Goal: Check status: Check status

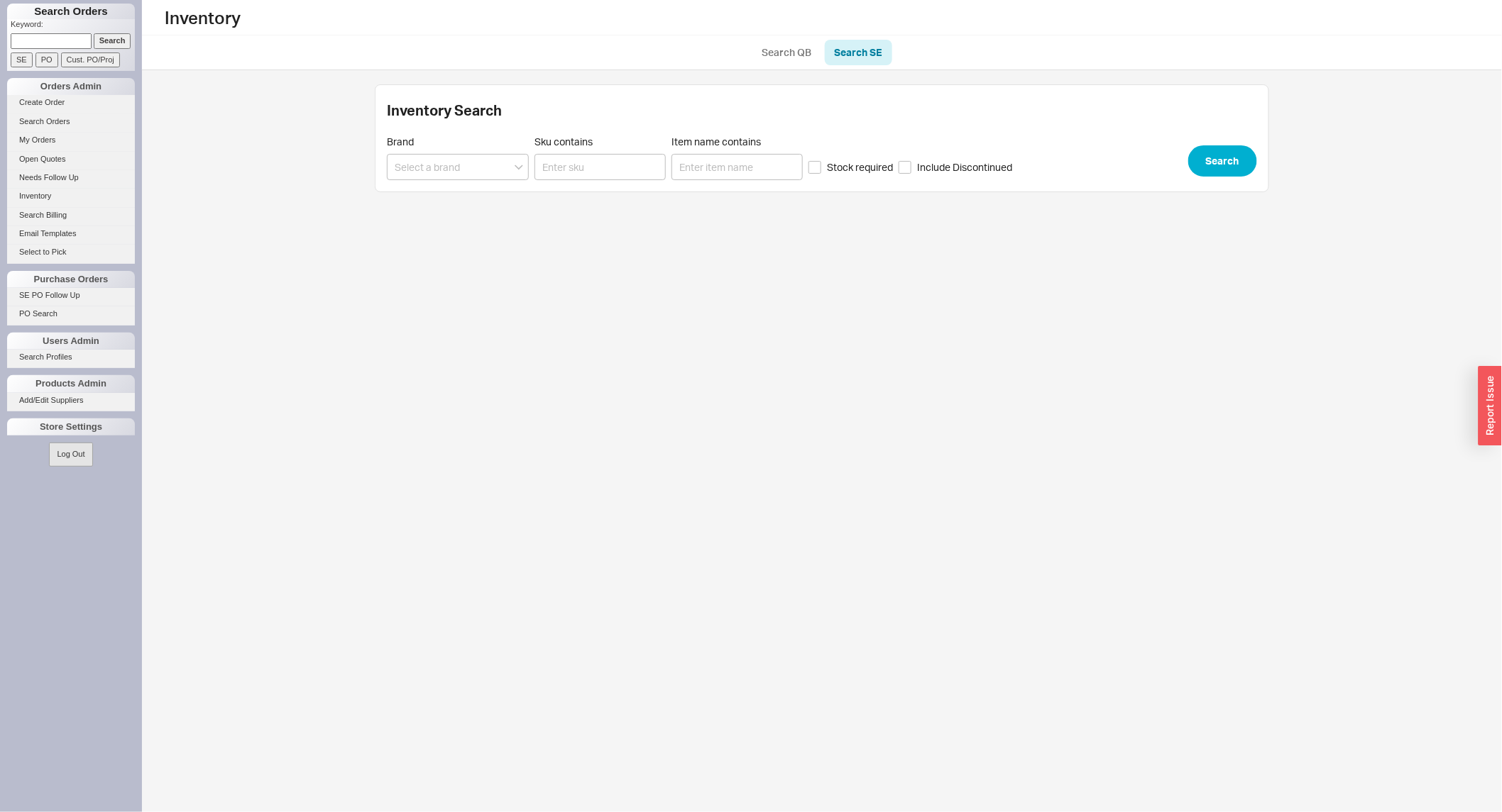
click at [69, 43] on input at bounding box center [51, 40] width 81 height 15
paste input "933153"
type input "933153"
click at [108, 40] on input "Search" at bounding box center [112, 40] width 38 height 15
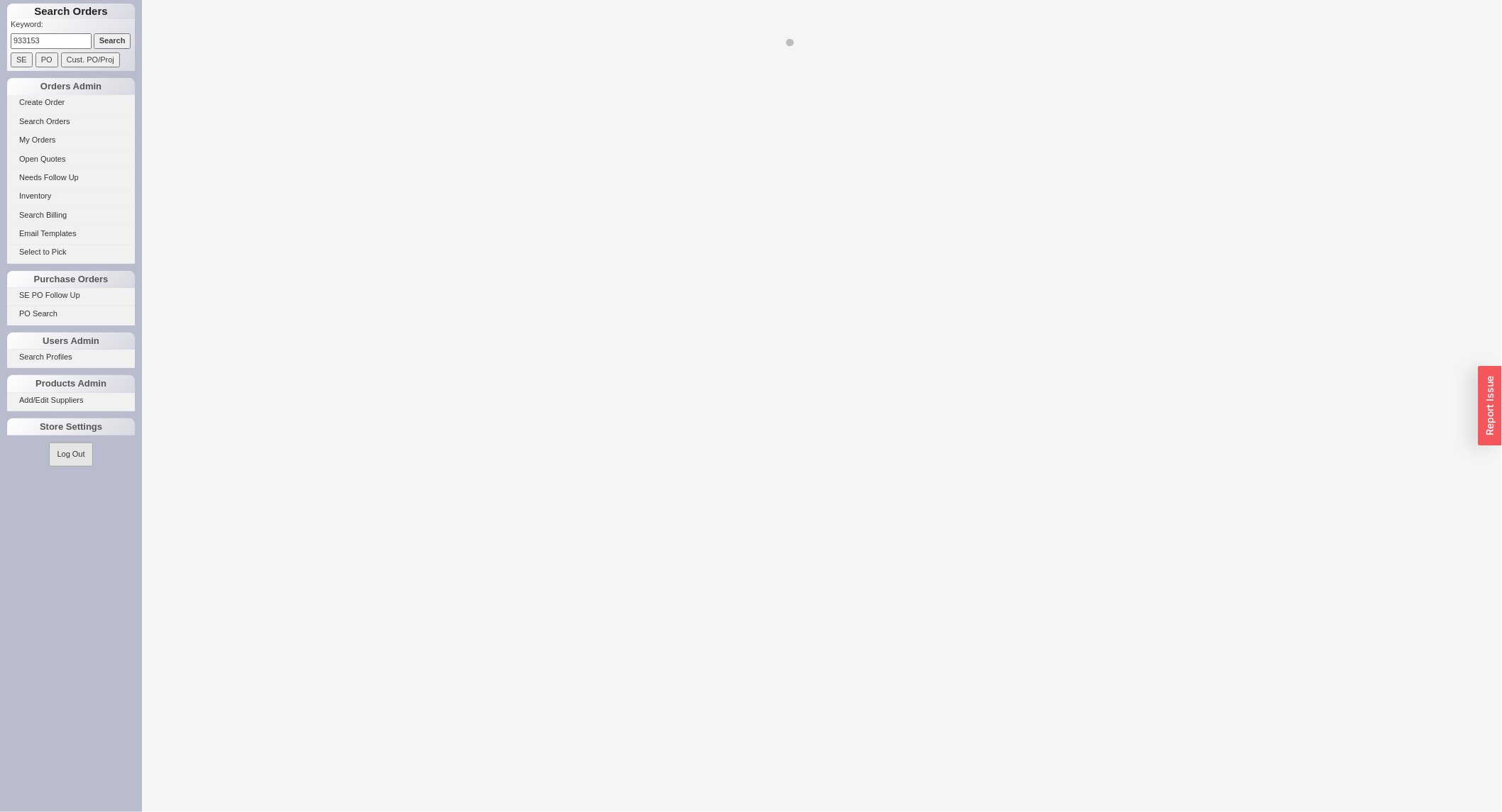
select select "LOW"
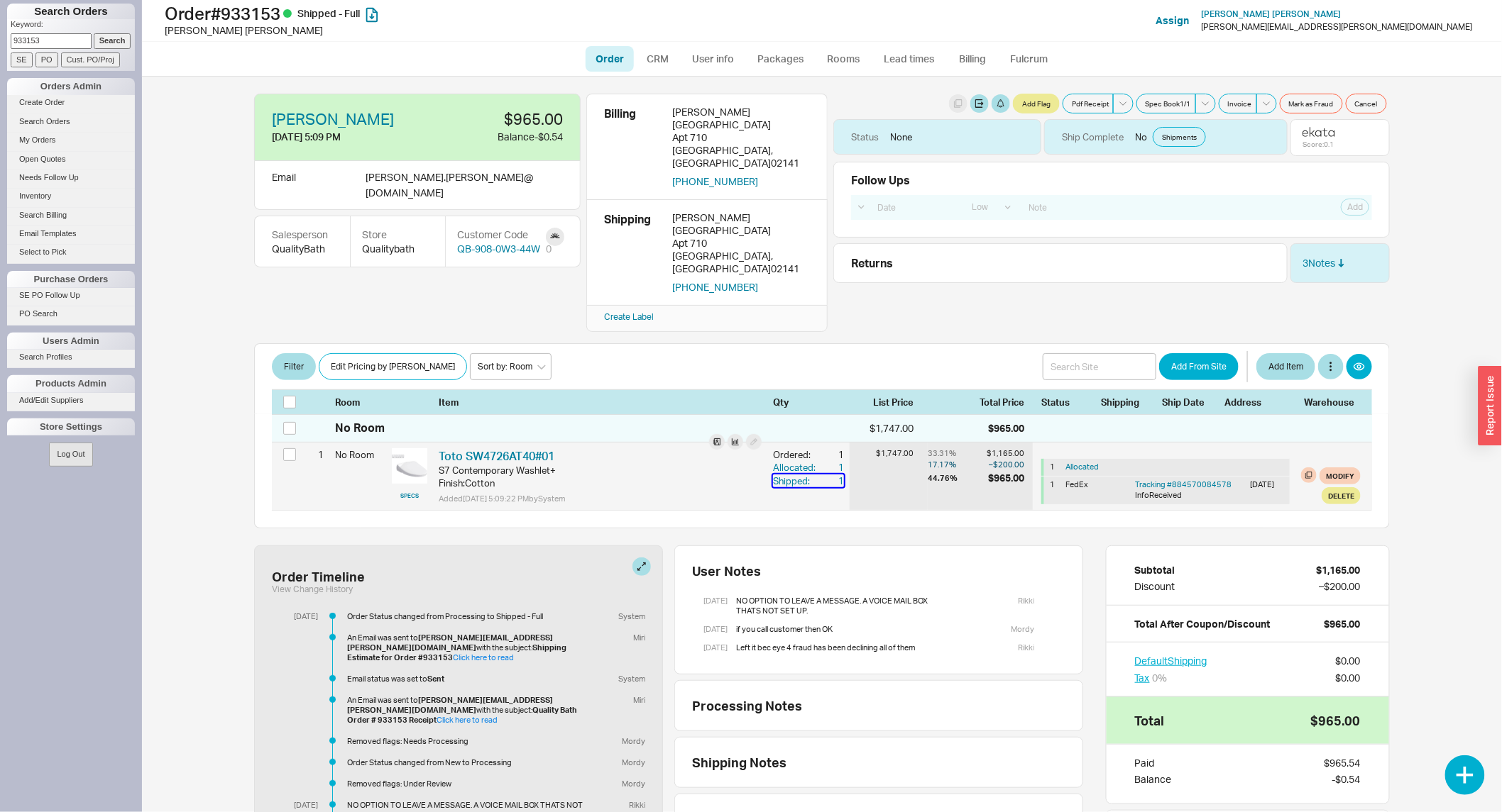
click at [828, 475] on div "1" at bounding box center [831, 481] width 25 height 13
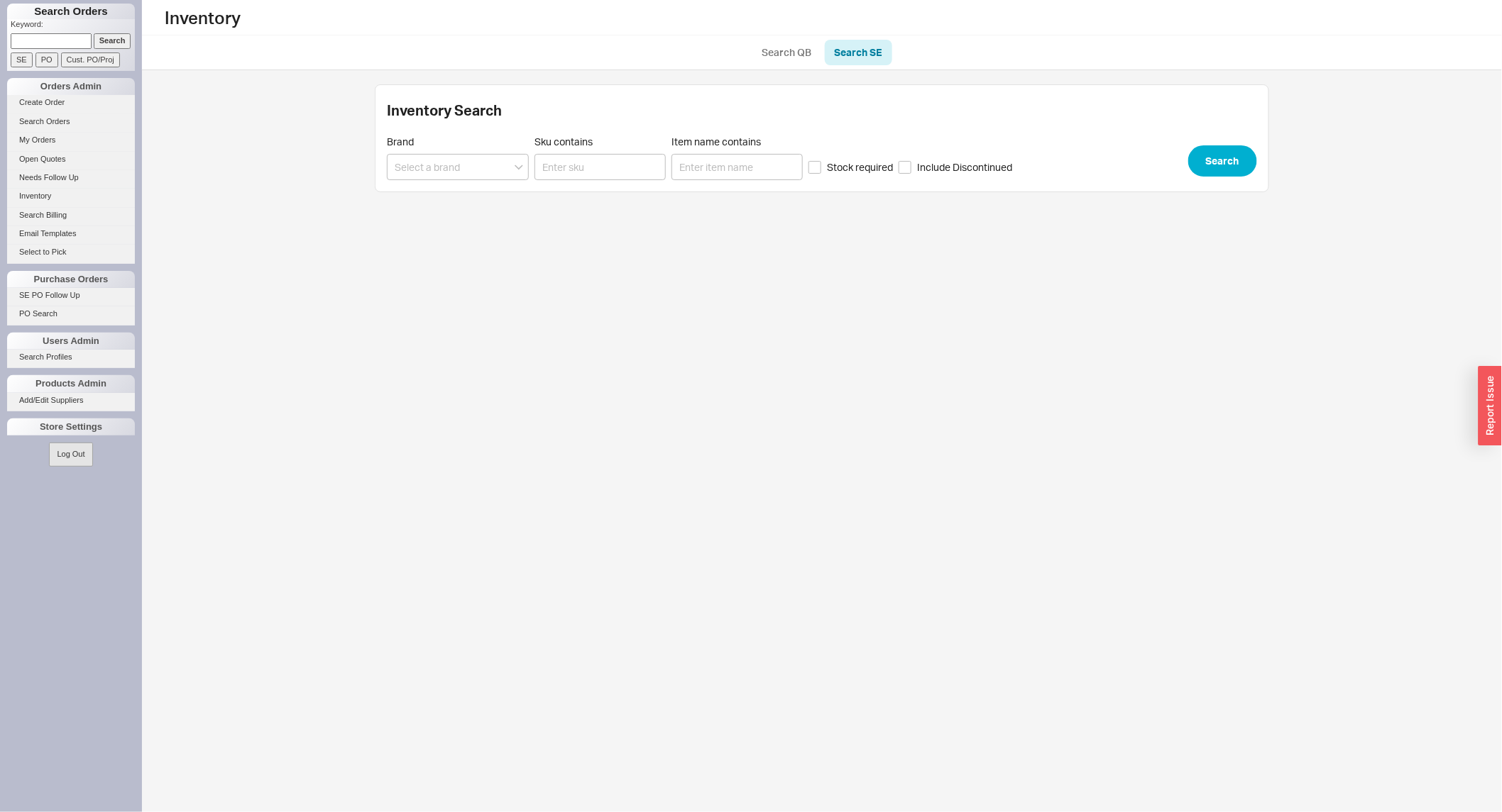
click at [66, 43] on input at bounding box center [51, 40] width 81 height 15
paste input "941303"
type input "941303"
click at [118, 31] on p "Keyword:" at bounding box center [73, 26] width 125 height 14
click at [116, 40] on input "Search" at bounding box center [112, 40] width 38 height 15
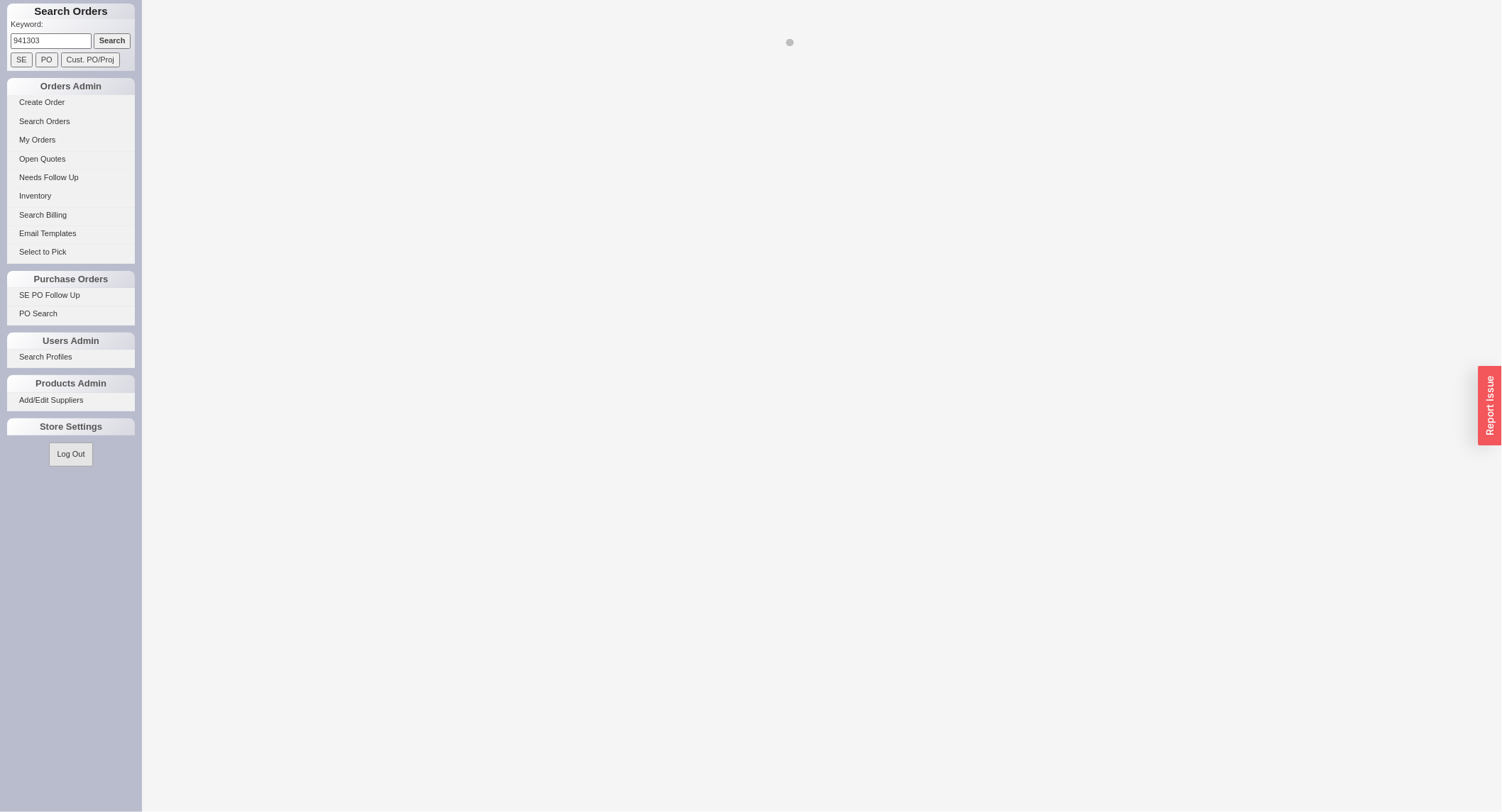
select select "LOW"
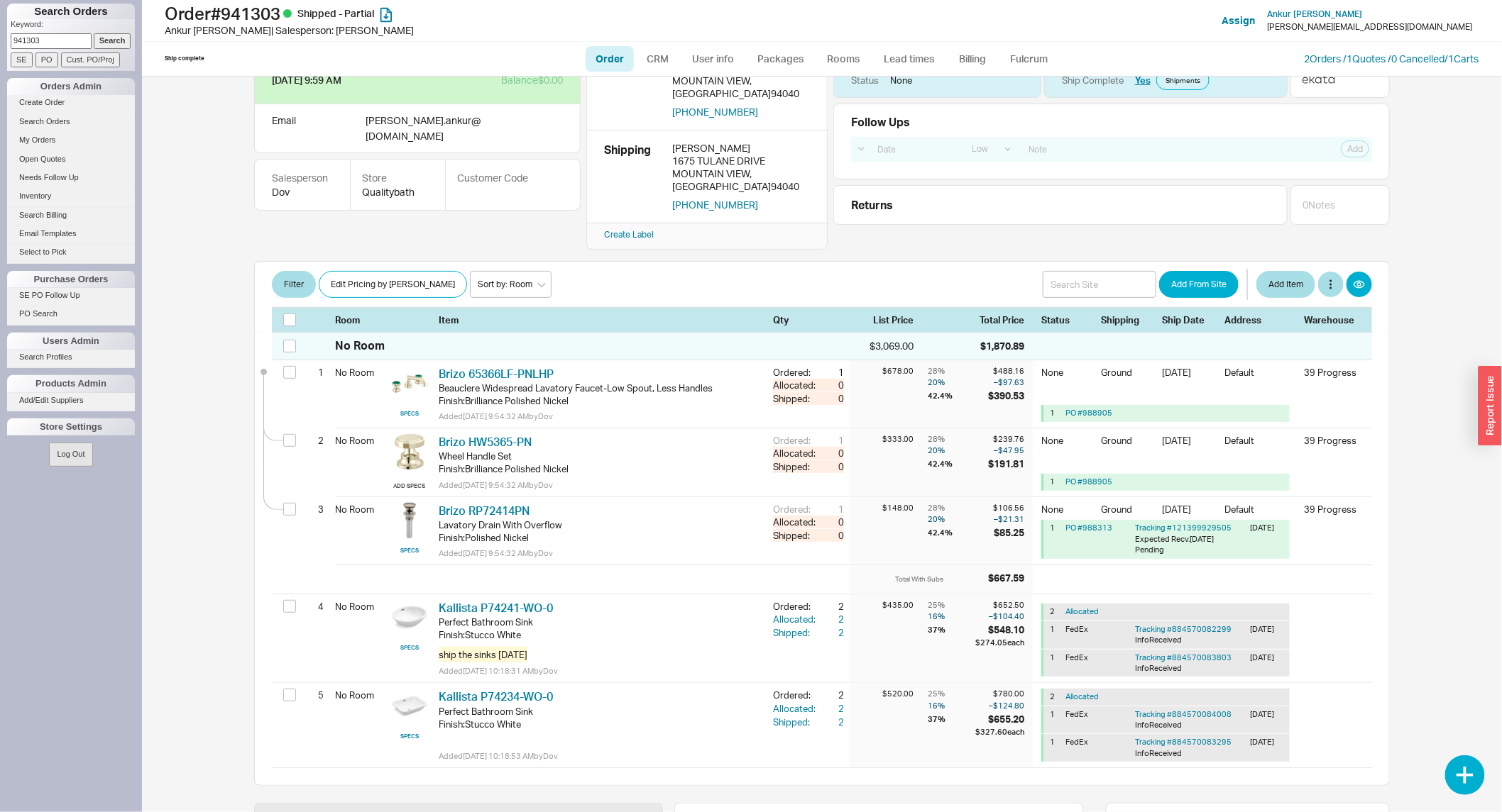
scroll to position [157, 0]
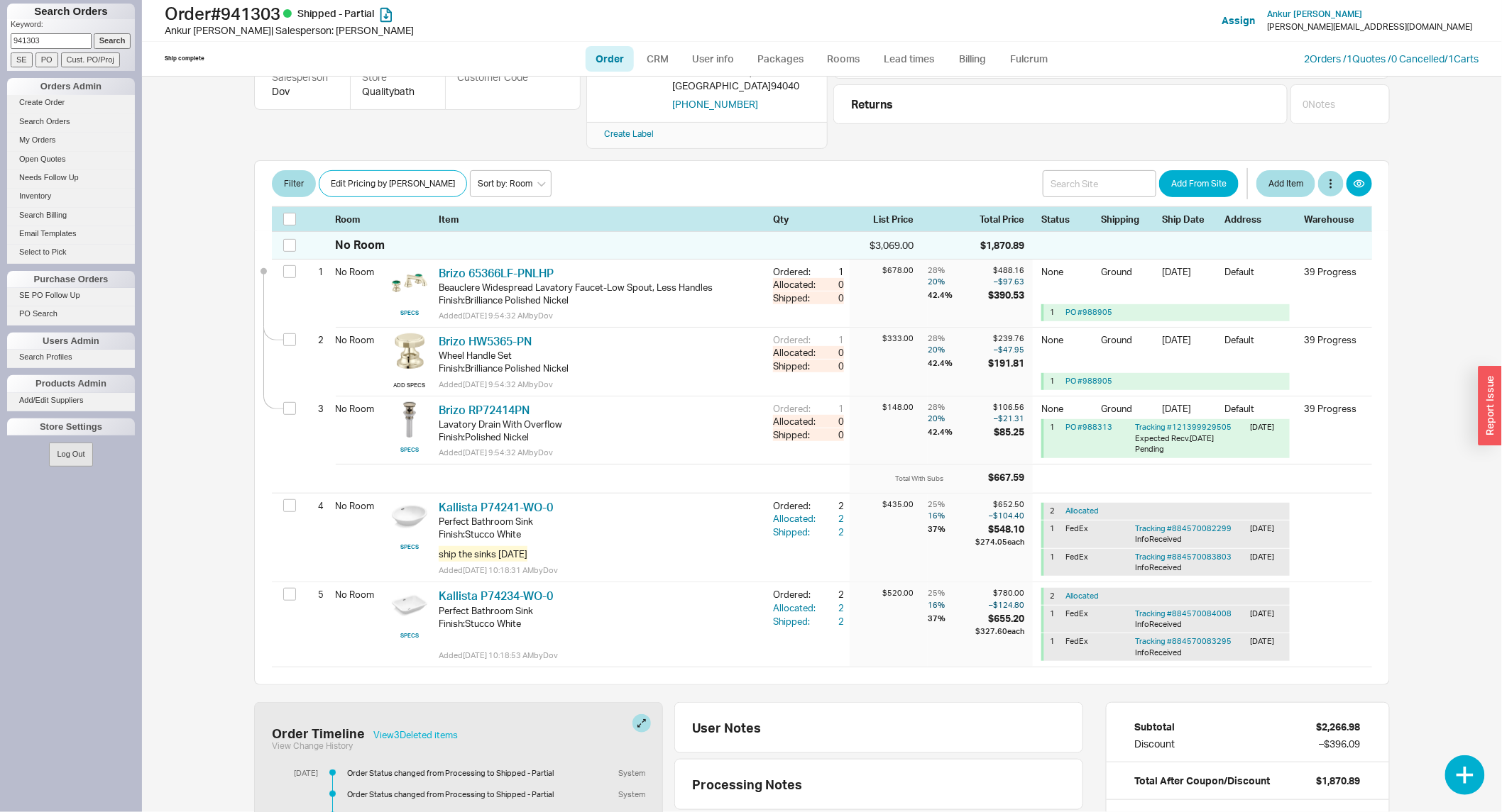
click at [75, 38] on input "941303" at bounding box center [51, 40] width 81 height 15
paste input "3315"
type input "933153"
click at [94, 33] on input "Search" at bounding box center [112, 40] width 38 height 15
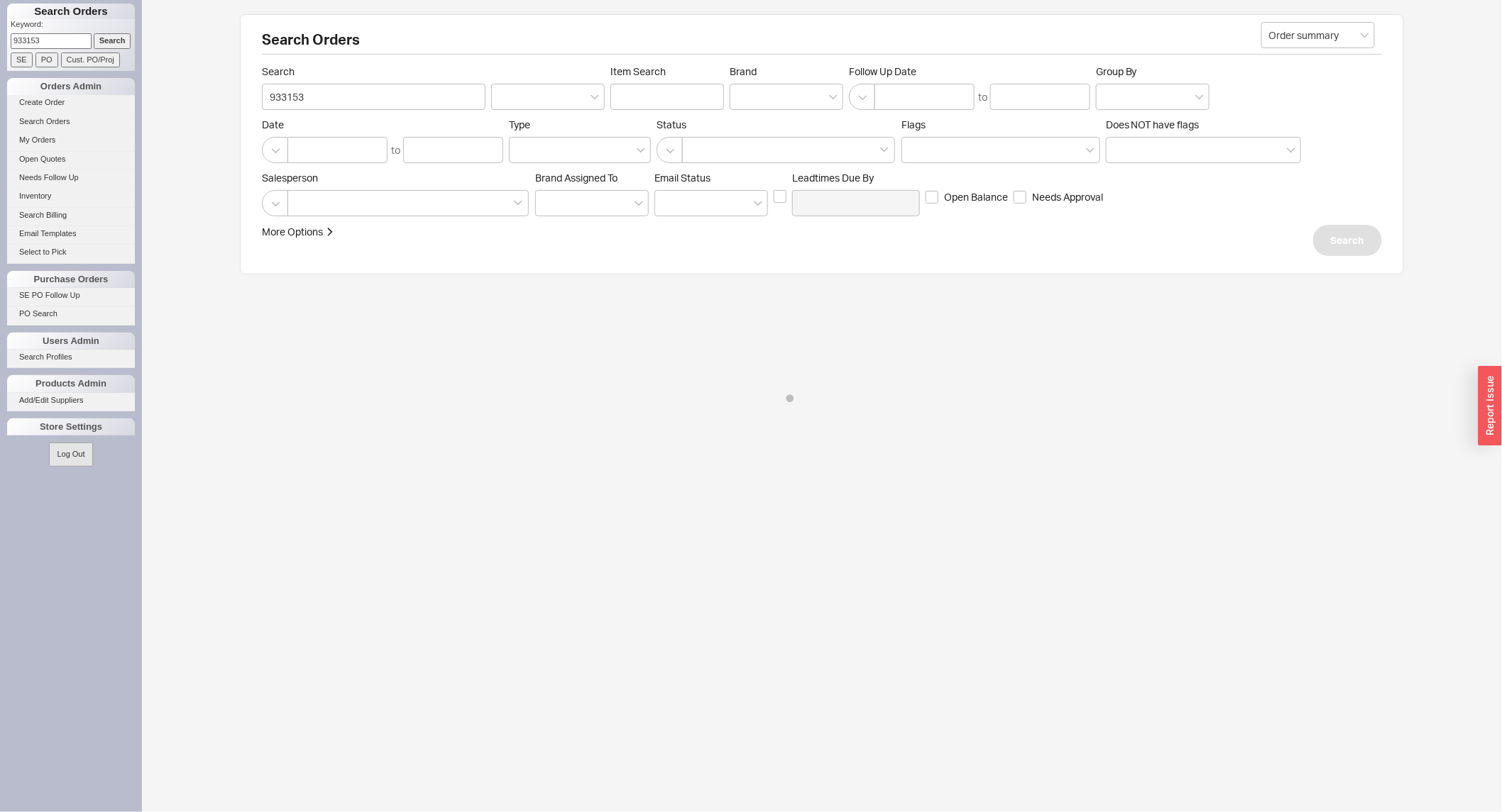
select select "LOW"
